Goal: Go to known website: Access a specific website the user already knows

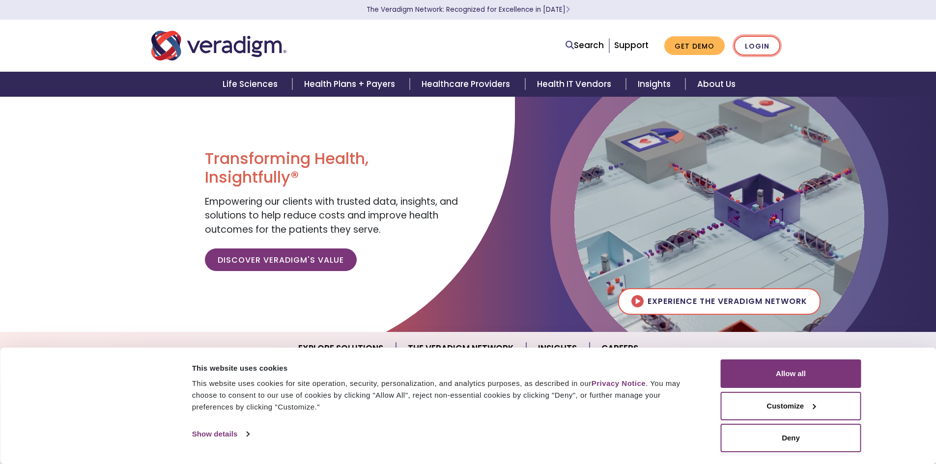
click at [756, 51] on link "Login" at bounding box center [757, 46] width 46 height 20
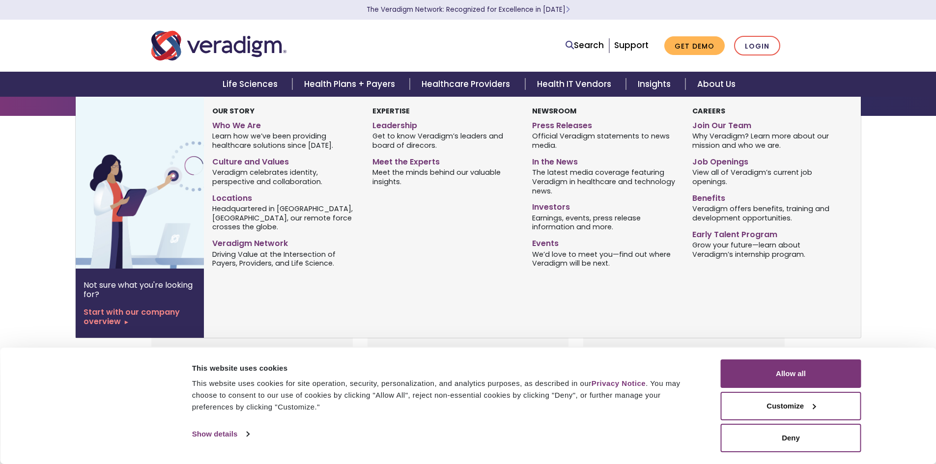
scroll to position [49, 0]
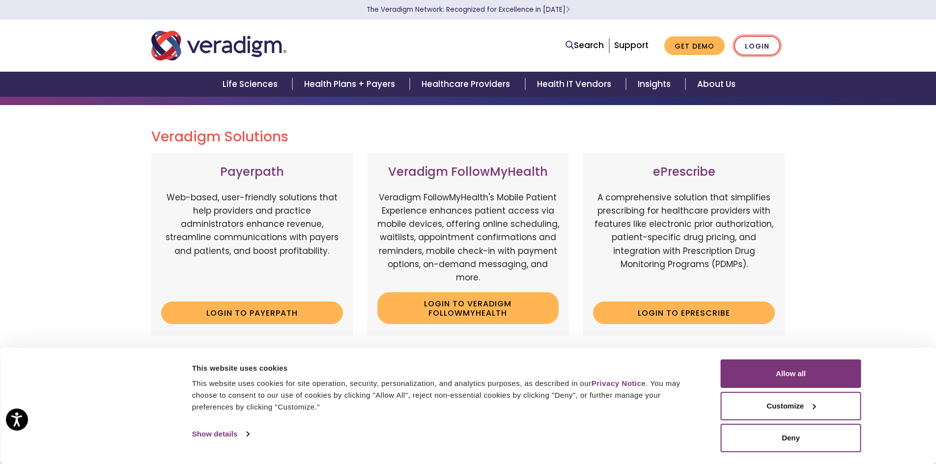
click at [766, 49] on link "Login" at bounding box center [757, 46] width 46 height 20
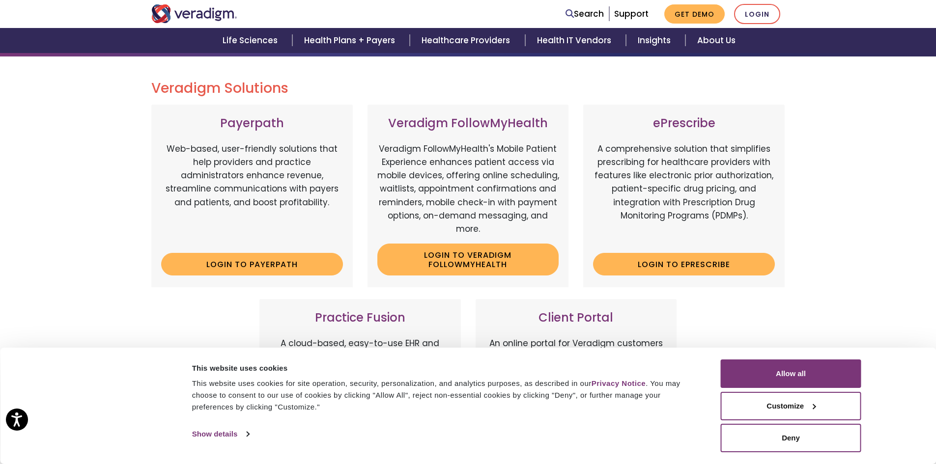
scroll to position [98, 0]
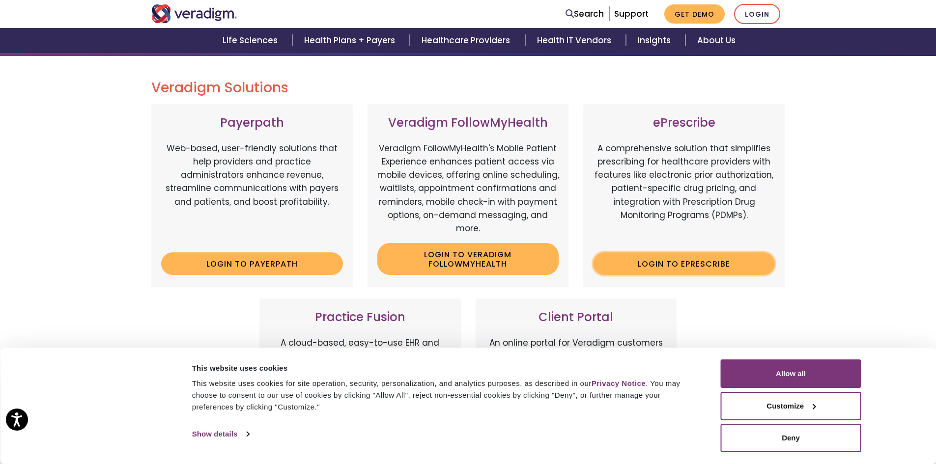
click at [727, 260] on link "Login to ePrescribe" at bounding box center [684, 264] width 182 height 23
